Goal: Task Accomplishment & Management: Complete application form

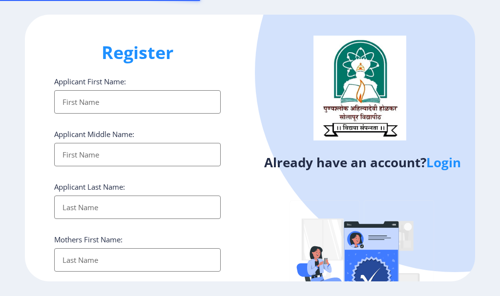
select select
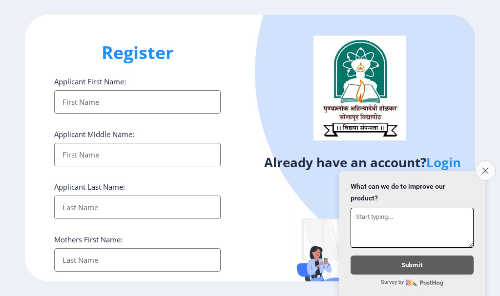
click at [484, 167] on icon "Close survey" at bounding box center [485, 170] width 6 height 6
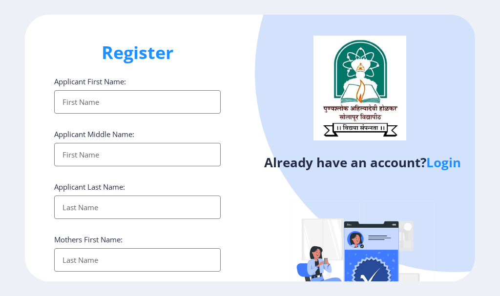
click at [450, 164] on link "Login" at bounding box center [443, 163] width 35 height 18
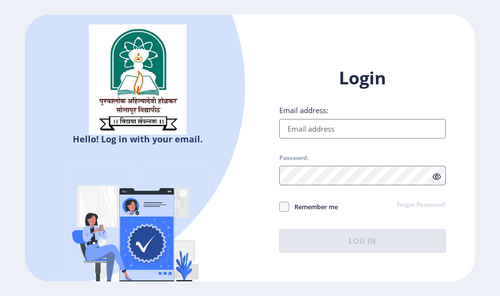
click at [351, 130] on input "Email address:" at bounding box center [362, 129] width 166 height 20
type input "prashantkumbhar077@gmail.com"
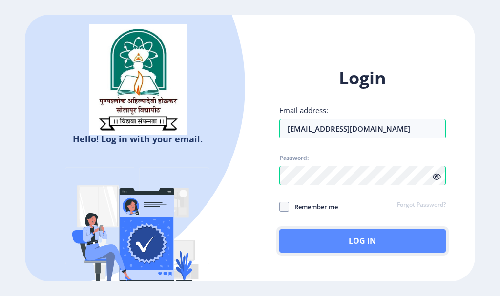
click at [365, 246] on button "Log In" at bounding box center [362, 240] width 166 height 23
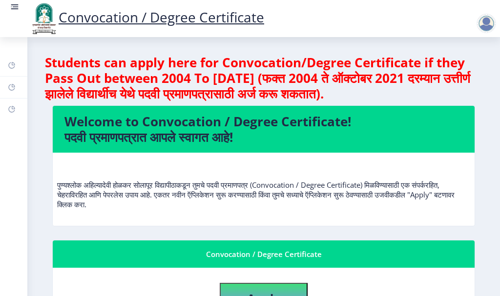
scroll to position [49, 0]
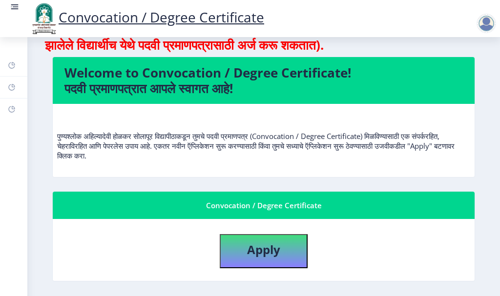
drag, startPoint x: 489, startPoint y: 170, endPoint x: 490, endPoint y: 100, distance: 70.3
click at [490, 100] on nb-layout-column "Students can apply here for Convocation/Degree Certificate if they Pass Out bet…" at bounding box center [263, 278] width 473 height 580
click at [493, 134] on nb-layout-column "Students can apply here for Convocation/Degree Certificate if they Pass Out bet…" at bounding box center [263, 278] width 473 height 580
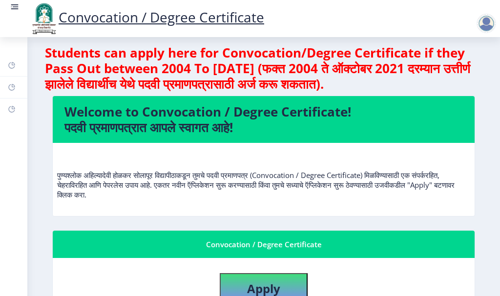
click at [14, 5] on rect at bounding box center [15, 7] width 10 height 10
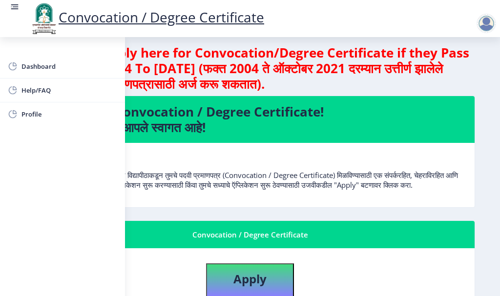
click at [14, 5] on rect at bounding box center [15, 7] width 10 height 10
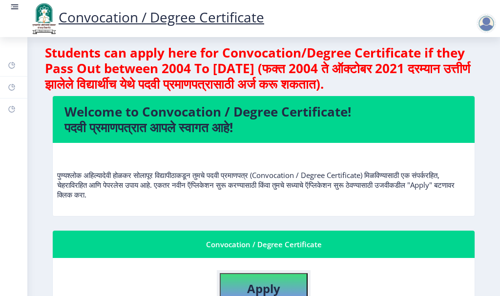
click at [292, 284] on button "Apply" at bounding box center [264, 290] width 88 height 34
select select
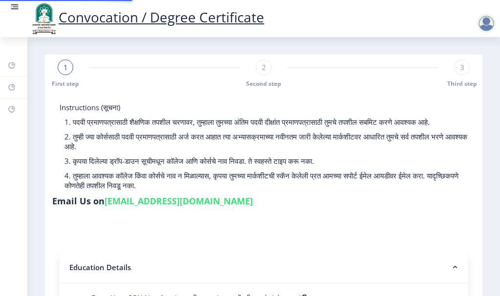
type input "2008032500169482"
select select "Regular"
select select "2009"
select select "March"
select select "FIRST CLASS WITH DISTINCTION"
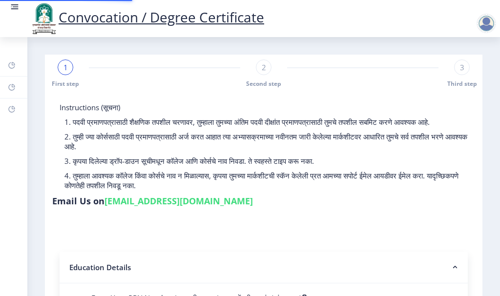
type input "000075"
type input "KUMBHAR PRASHANT PANDURANGURANG"
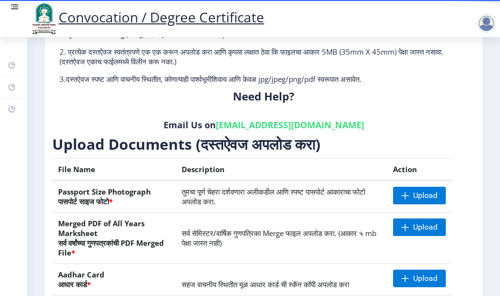
scroll to position [215, 0]
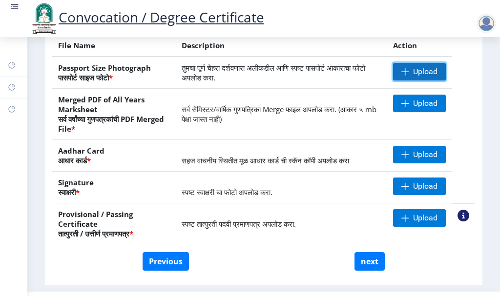
click at [415, 71] on span "Upload" at bounding box center [425, 72] width 24 height 10
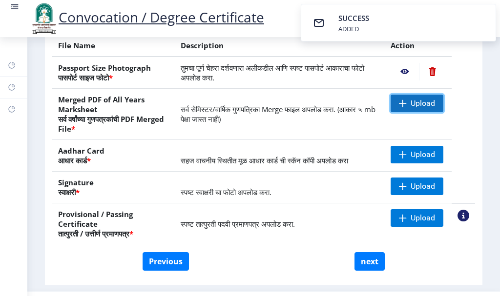
click at [414, 106] on span "Upload" at bounding box center [423, 104] width 24 height 10
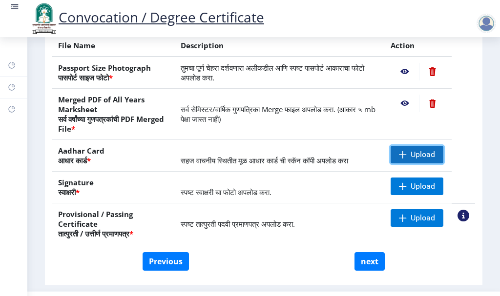
click at [414, 154] on span "Upload" at bounding box center [423, 155] width 24 height 10
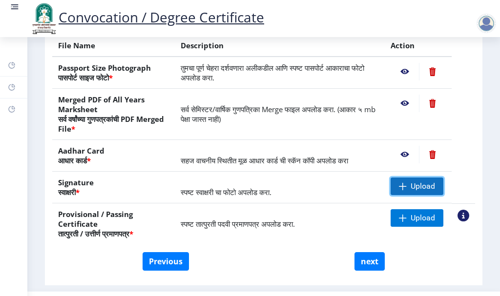
click at [421, 187] on span "Upload" at bounding box center [423, 187] width 24 height 10
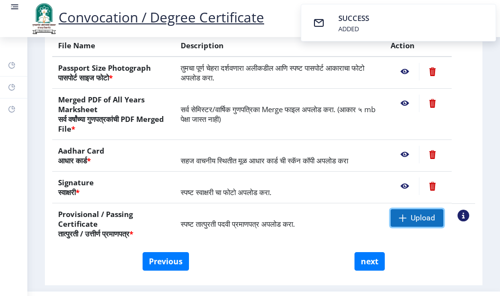
click at [421, 218] on span "Upload" at bounding box center [423, 218] width 24 height 10
click at [411, 218] on span "Upload" at bounding box center [423, 218] width 24 height 10
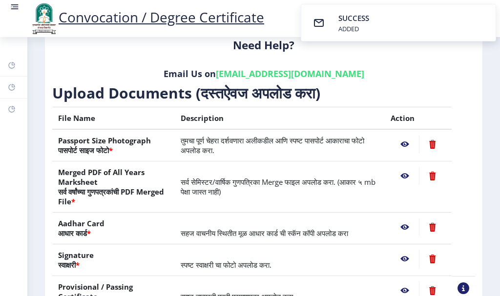
scroll to position [93, 0]
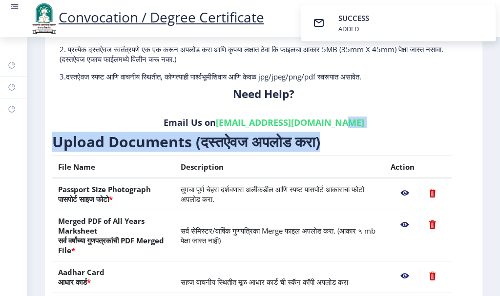
drag, startPoint x: 493, startPoint y: 150, endPoint x: 496, endPoint y: 167, distance: 16.8
click at [496, 167] on nb-layout-column "First step 2 Second step 3 Third step Instructions (सूचना) 1. कृपया लक्षात घ्या…" at bounding box center [263, 178] width 473 height 469
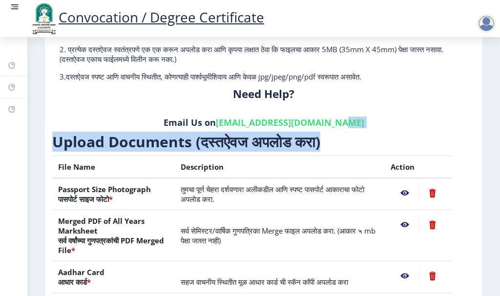
click at [494, 151] on nb-layout-column "First step 2 Second step 3 Third step Instructions (सूचना) 1. कृपया लक्षात घ्या…" at bounding box center [263, 178] width 473 height 469
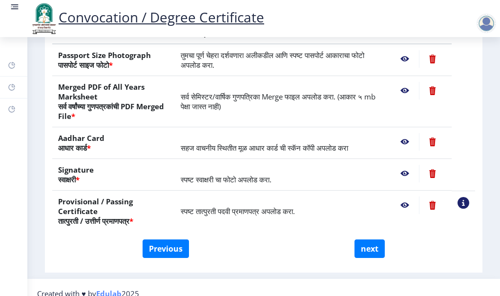
scroll to position [240, 0]
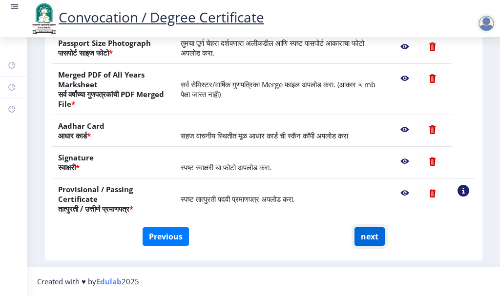
click at [364, 236] on button "next" at bounding box center [369, 236] width 30 height 19
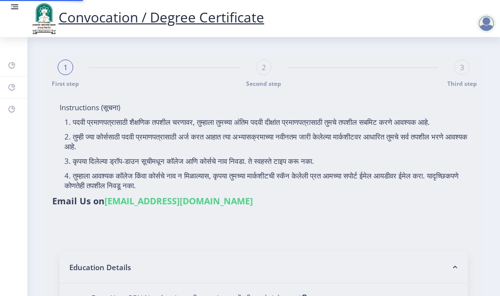
select select
type input "2008032500169482"
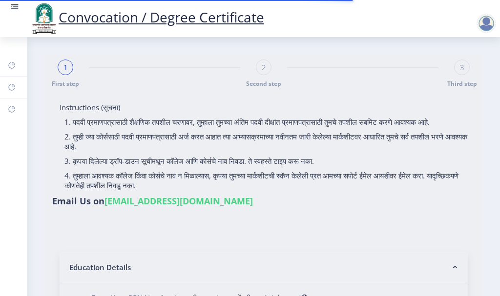
select select "Regular"
select select "2009"
select select "March"
select select "FIRST CLASS WITH DISTINCTION"
type input "000075"
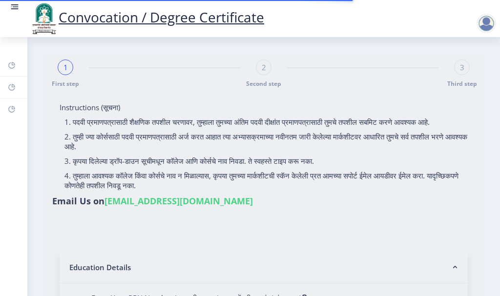
type input "KUMBHAR PRASHANT PANDURANGURANG"
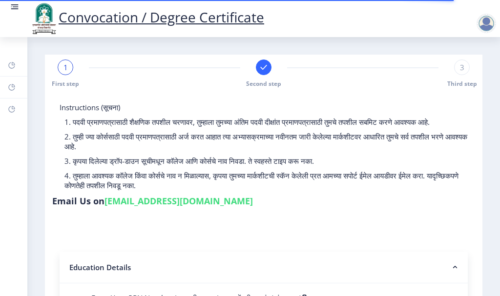
select select
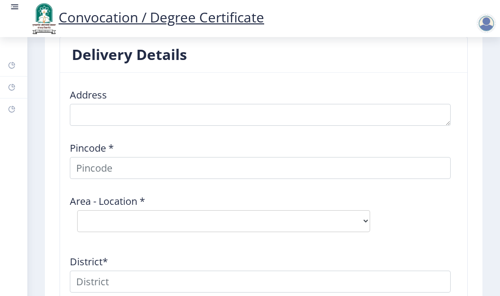
scroll to position [1253, 0]
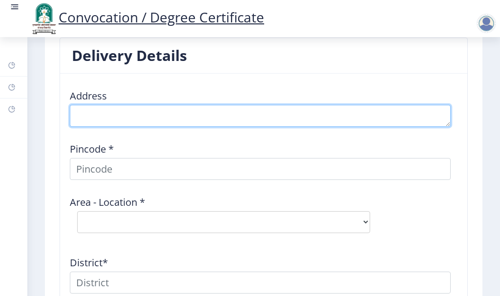
click at [119, 114] on textarea at bounding box center [260, 116] width 381 height 22
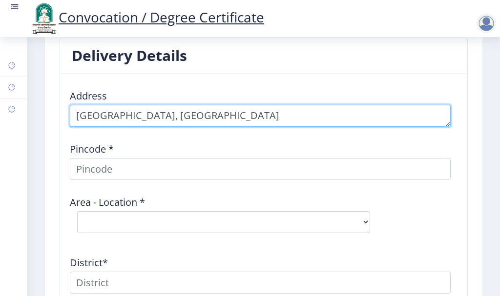
click at [357, 116] on textarea at bounding box center [260, 116] width 381 height 22
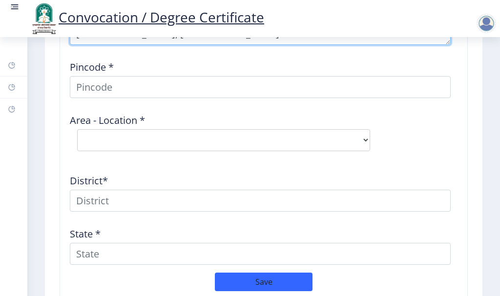
scroll to position [1301, 0]
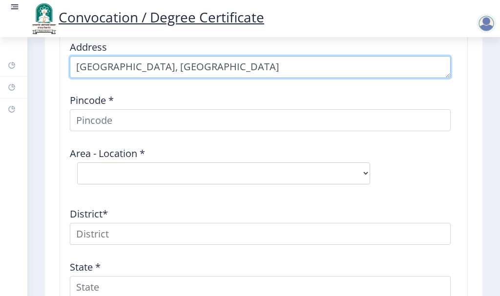
click at [405, 65] on textarea at bounding box center [260, 67] width 381 height 22
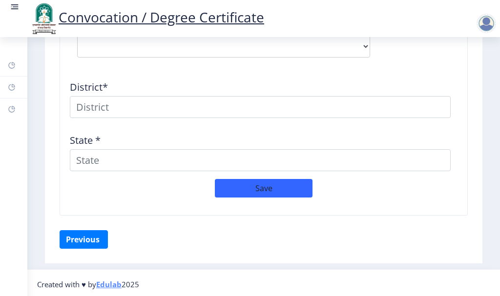
scroll to position [1359, 0]
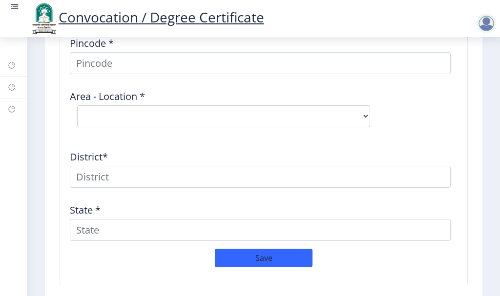
click at [425, 101] on div "Area - Location * Select Area Location" at bounding box center [263, 108] width 398 height 53
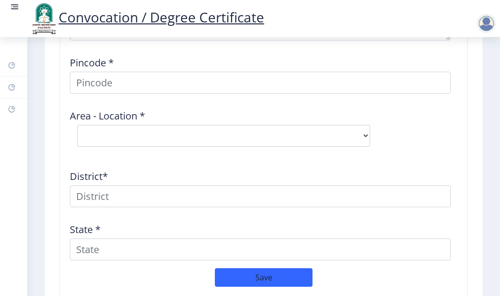
scroll to position [1320, 0]
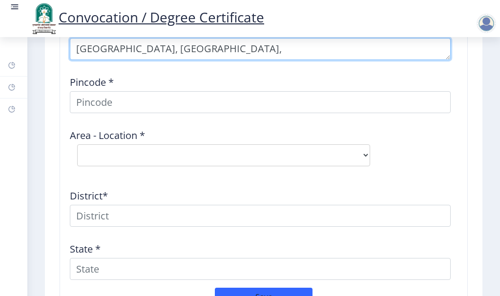
click at [413, 46] on textarea at bounding box center [260, 49] width 381 height 22
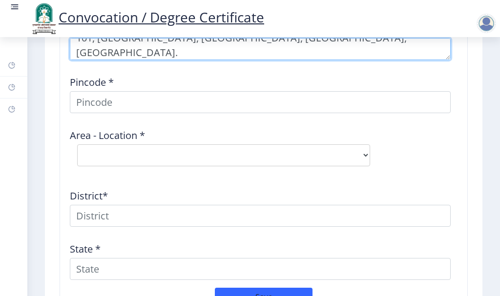
type textarea "101, Abhimanyu Apartment, Near Ramdev Medical, Gothivali Goan Road, Gothivali, …"
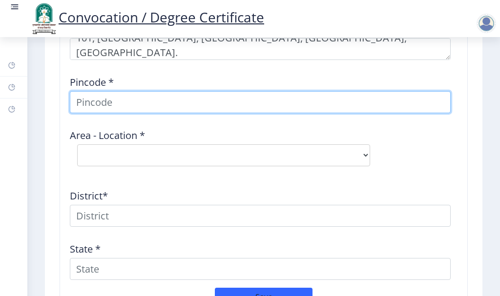
click at [159, 104] on input at bounding box center [260, 102] width 381 height 22
type input "7"
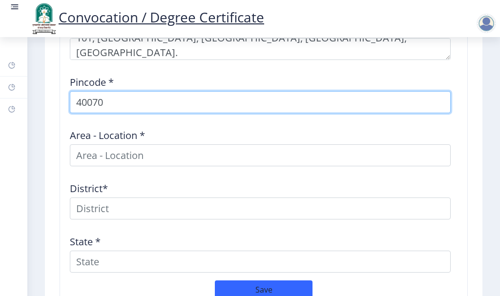
type input "400701"
select select
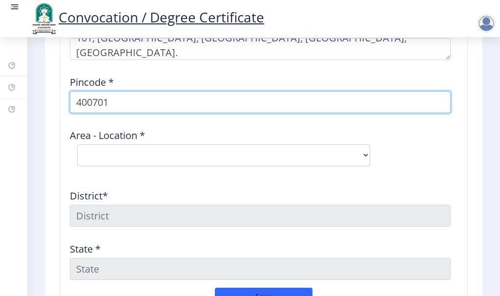
type input "400701"
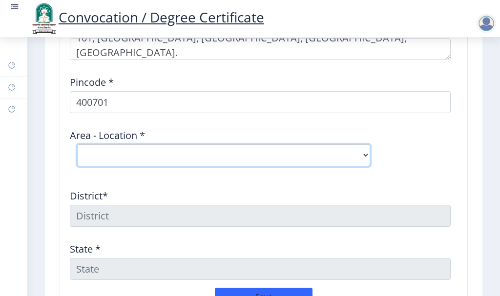
click at [148, 151] on select "Select Area Location Ghansoli S.O" at bounding box center [223, 156] width 293 height 22
select select "1: Object"
click at [77, 145] on select "Select Area Location Ghansoli S.O" at bounding box center [223, 156] width 293 height 22
type input "THANE"
type input "Maharashtra"
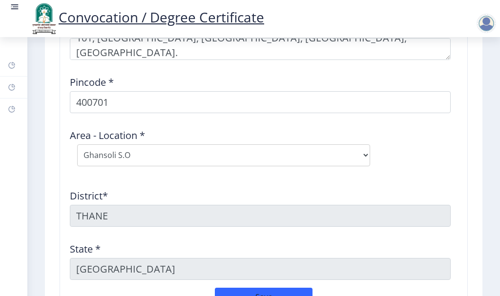
click at [179, 174] on div "Address Pincode * 400701 Area - Location * Select Area Location Ghansoli S.O Di…" at bounding box center [263, 151] width 398 height 273
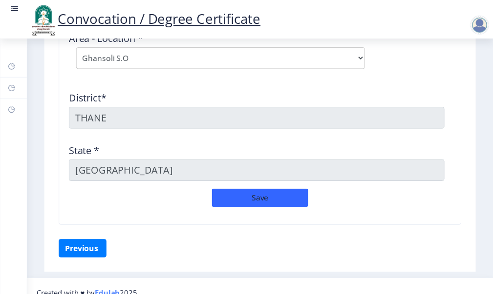
scroll to position [1428, 0]
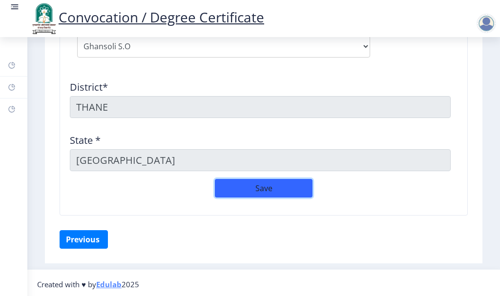
click at [262, 186] on button "Save" at bounding box center [264, 188] width 98 height 19
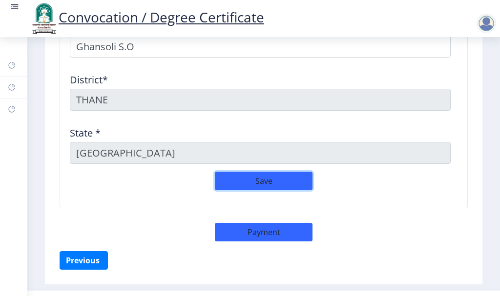
click at [263, 174] on button "Save" at bounding box center [264, 181] width 98 height 19
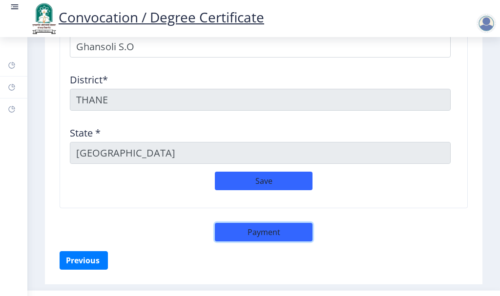
click at [260, 230] on button "Payment" at bounding box center [264, 232] width 98 height 19
select select "sealed"
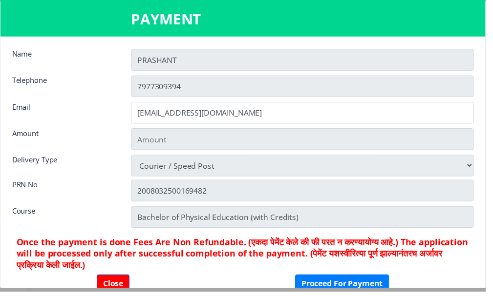
scroll to position [1423, 0]
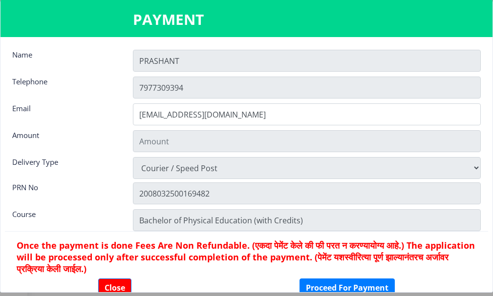
type input "2885"
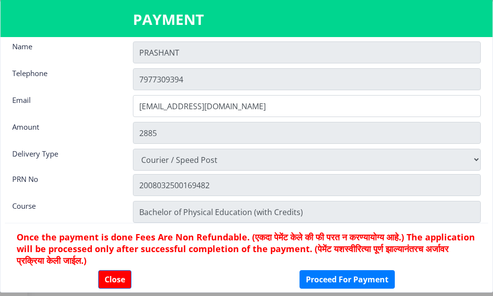
scroll to position [0, 0]
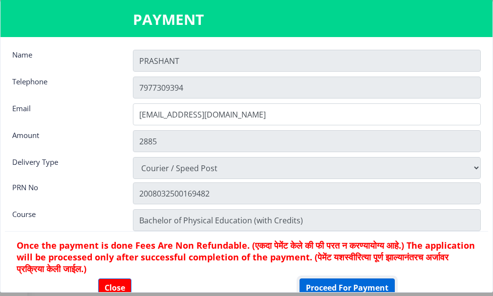
click at [331, 285] on button "Proceed For Payment" at bounding box center [346, 288] width 95 height 19
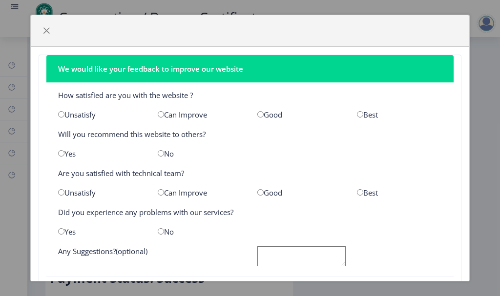
click at [257, 115] on input "radio" at bounding box center [260, 114] width 6 height 6
radio input "true"
click at [61, 155] on input "radio" at bounding box center [61, 153] width 6 height 6
radio input "true"
click at [258, 193] on input "radio" at bounding box center [260, 192] width 6 height 6
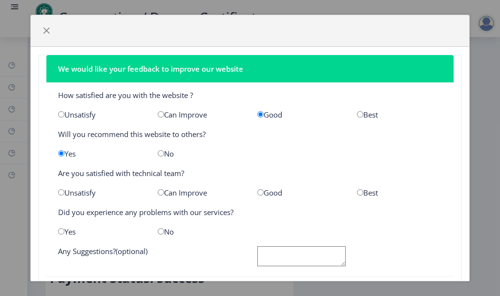
radio input "true"
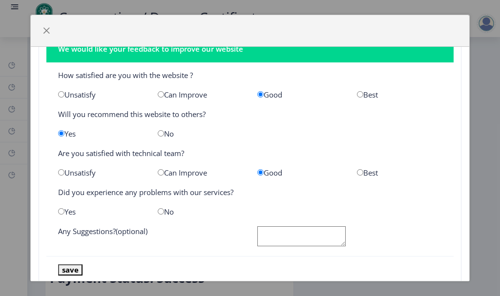
scroll to position [45, 0]
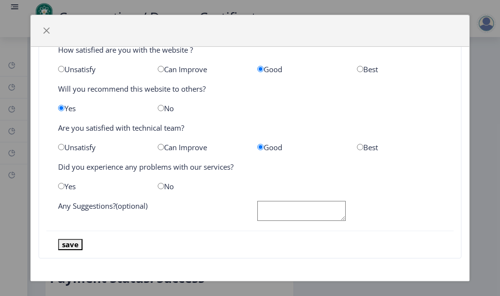
click at [161, 187] on input "radio" at bounding box center [161, 186] width 6 height 6
radio input "true"
click at [267, 212] on textarea at bounding box center [301, 211] width 88 height 20
type textarea "Thanks"
click at [71, 248] on button "save" at bounding box center [70, 244] width 24 height 11
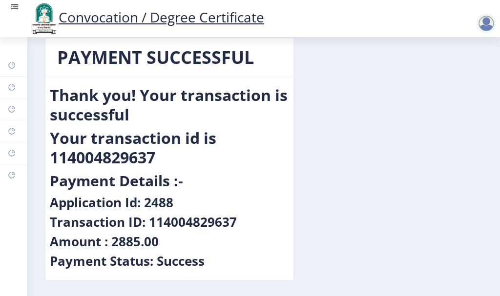
scroll to position [0, 0]
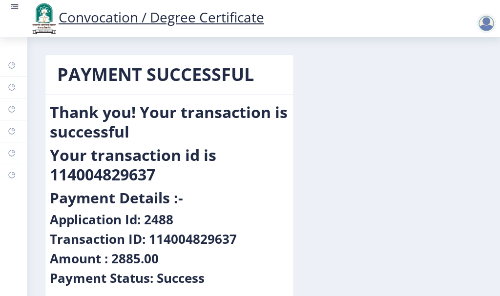
click at [166, 21] on link "Convocation / Degree Certificate" at bounding box center [146, 17] width 235 height 19
click at [399, 103] on div "PAYMENT SUCCESSFUL Thank you! Your transaction is successful Your transaction i…" at bounding box center [264, 184] width 452 height 258
click at [124, 18] on link "Convocation / Degree Certificate" at bounding box center [146, 17] width 235 height 19
click at [325, 104] on div "PAYMENT SUCCESSFUL Thank you! Your transaction is successful Your transaction i…" at bounding box center [264, 184] width 452 height 258
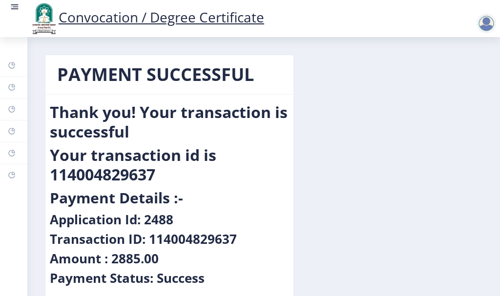
click at [485, 24] on div at bounding box center [486, 24] width 20 height 20
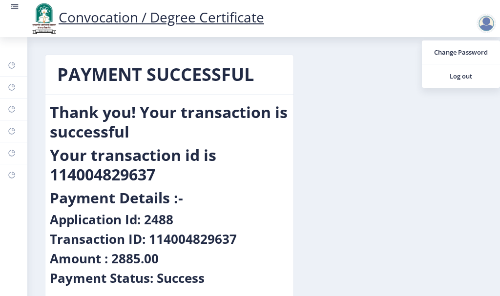
click at [382, 89] on div "PAYMENT SUCCESSFUL Thank you! Your transaction is successful Your transaction i…" at bounding box center [264, 184] width 452 height 258
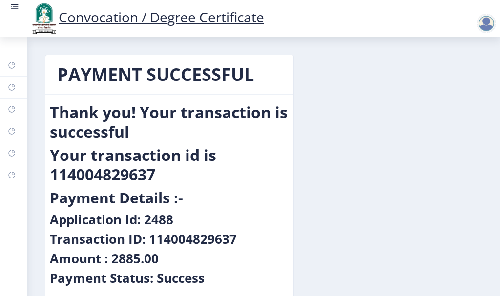
click at [105, 22] on link "Convocation / Degree Certificate" at bounding box center [146, 17] width 235 height 19
click at [185, 21] on link "Convocation / Degree Certificate" at bounding box center [146, 17] width 235 height 19
click at [186, 21] on link "Convocation / Degree Certificate" at bounding box center [146, 17] width 235 height 19
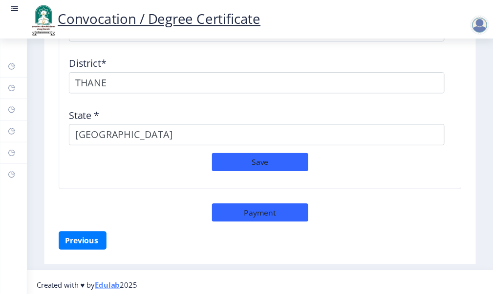
scroll to position [1462, 0]
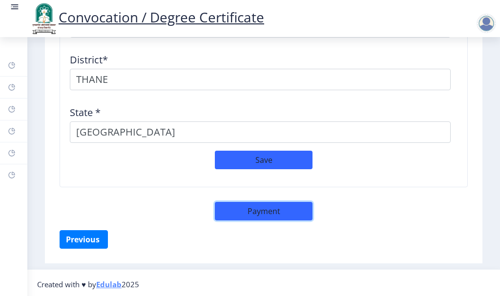
click at [249, 207] on button "Payment" at bounding box center [264, 211] width 98 height 19
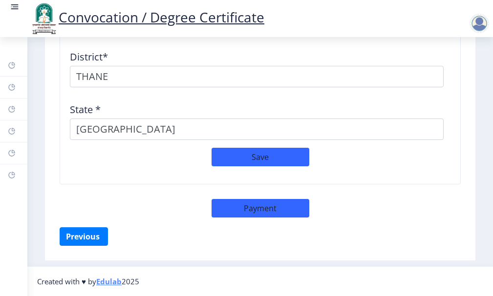
scroll to position [1453, 0]
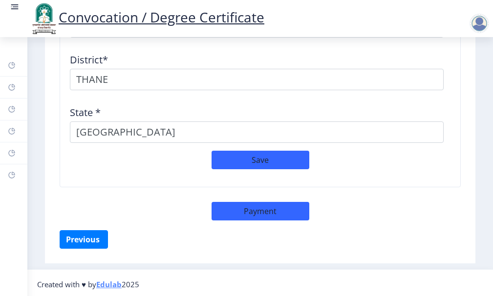
select select "sealed"
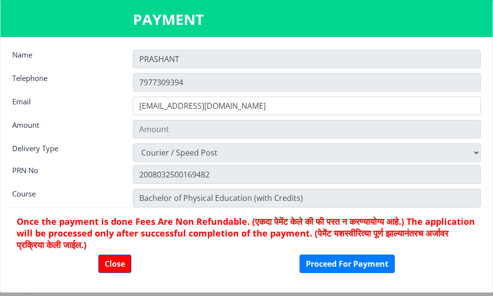
type input "1885"
click at [116, 270] on button "Close" at bounding box center [114, 264] width 33 height 19
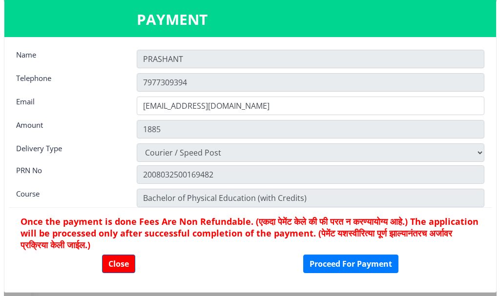
scroll to position [1462, 0]
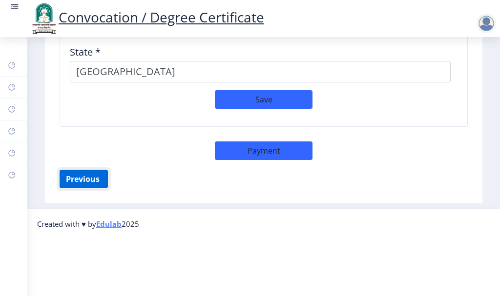
click at [91, 177] on button "Previous ‍" at bounding box center [84, 179] width 48 height 19
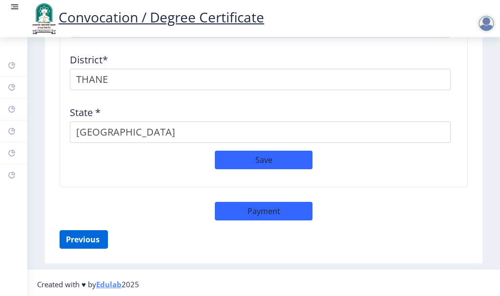
scroll to position [0, 0]
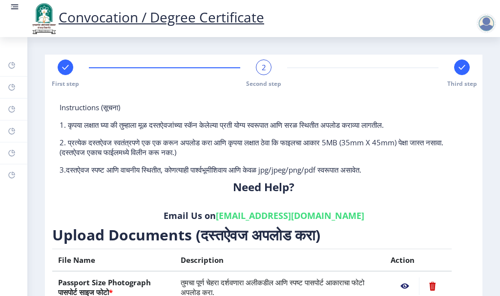
click at [16, 8] on rect at bounding box center [15, 7] width 10 height 10
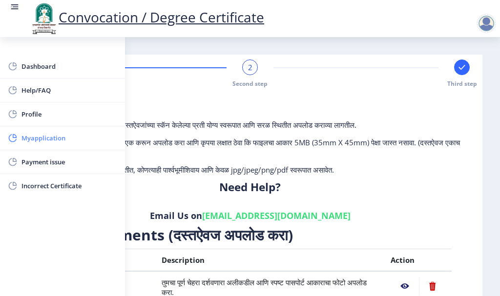
click at [46, 142] on span "Myapplication" at bounding box center [69, 138] width 96 height 12
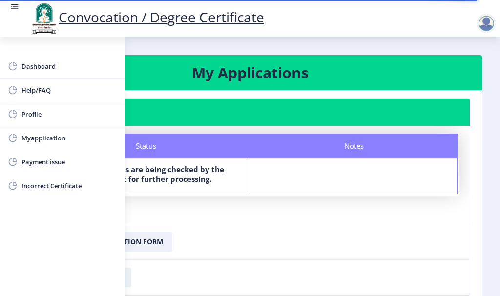
click at [244, 230] on nb-card-footer "Download Application Form" at bounding box center [249, 242] width 439 height 36
click at [32, 108] on span "Profile" at bounding box center [69, 114] width 96 height 12
select select
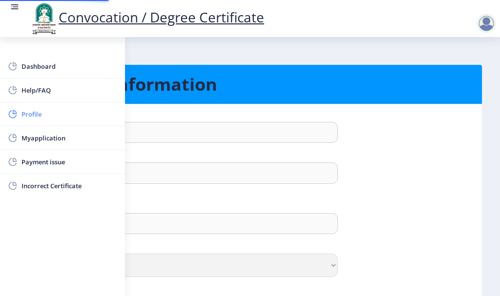
type input "PRASHANT"
type input "KUMBHAR"
type input "KUMBHAR PRASHANT PANDURANG"
select select "Male"
type input "prashantkumbhar077@gmail.com"
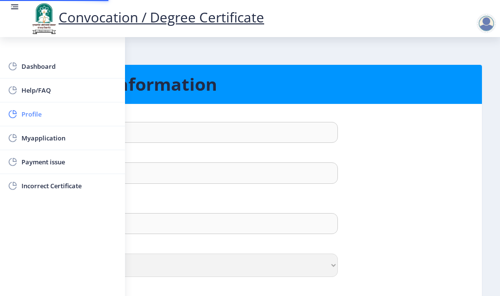
type input "7977309394"
click at [421, 250] on div "Gender :" at bounding box center [249, 249] width 455 height 10
click at [51, 141] on span "Myapplication" at bounding box center [69, 138] width 96 height 12
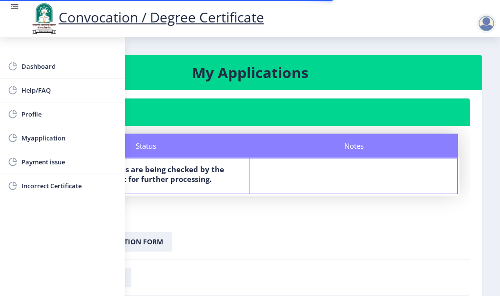
click at [158, 43] on nb-layout-column "My Applications Application 2488 Status Notes Status Your documents are being c…" at bounding box center [250, 188] width 500 height 302
click at [286, 234] on nb-card-footer "Download Application Form" at bounding box center [249, 242] width 439 height 36
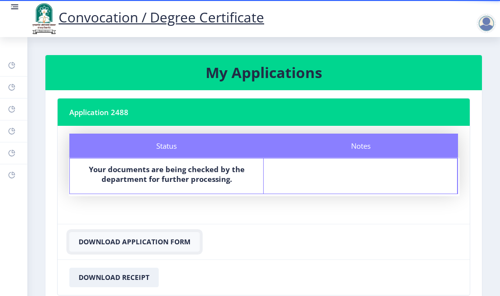
click at [150, 243] on button "Download Application Form" at bounding box center [134, 242] width 130 height 20
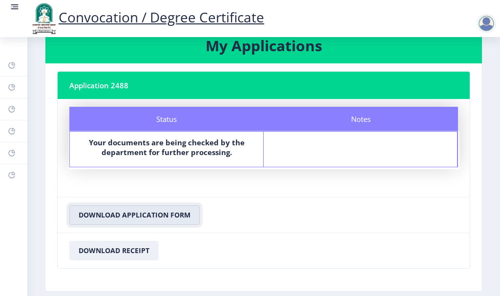
scroll to position [49, 0]
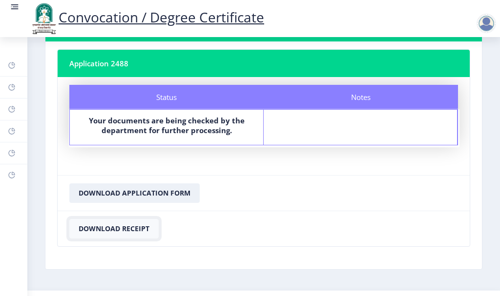
click at [102, 229] on button "Download Receipt" at bounding box center [113, 229] width 89 height 20
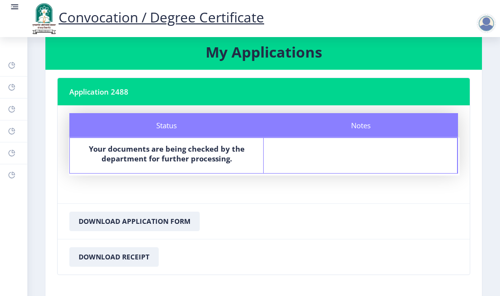
scroll to position [0, 0]
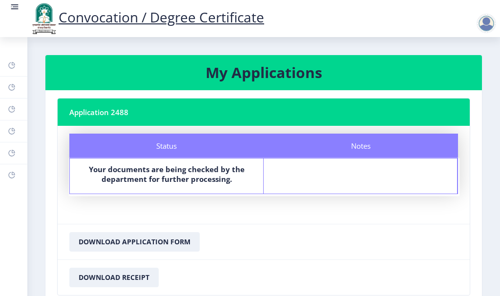
click at [484, 22] on div at bounding box center [486, 24] width 20 height 20
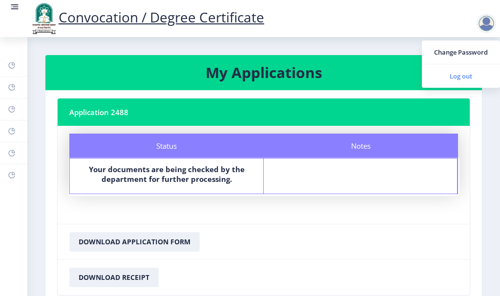
click at [462, 78] on span "Log out" at bounding box center [461, 76] width 62 height 12
